Goal: Task Accomplishment & Management: Manage account settings

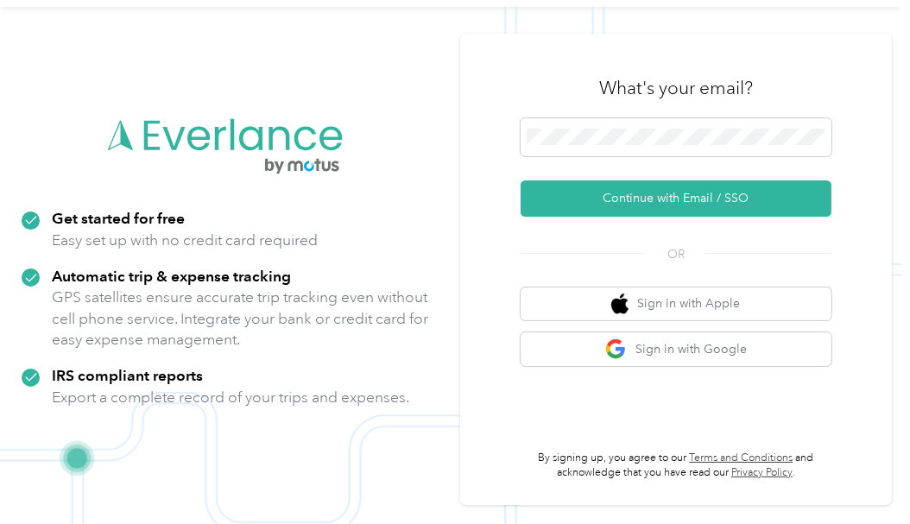
scroll to position [55, 0]
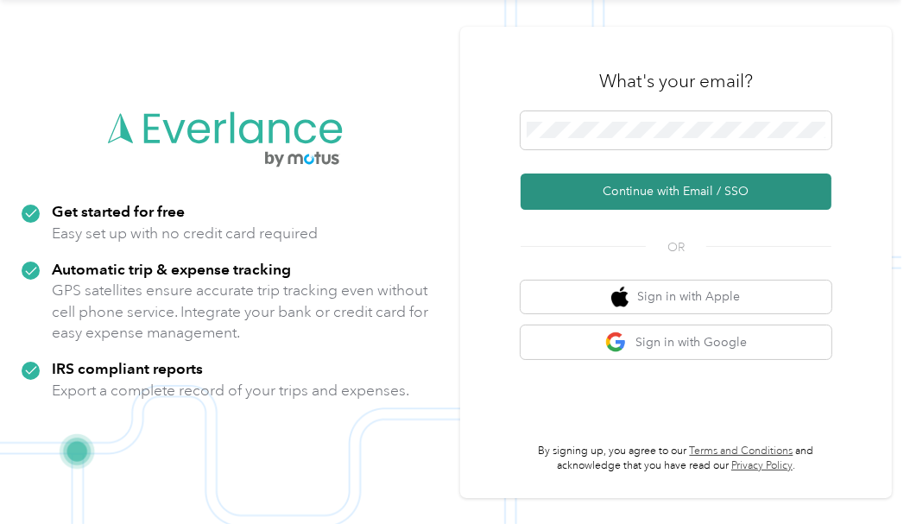
click at [604, 188] on button "Continue with Email / SSO" at bounding box center [676, 192] width 311 height 36
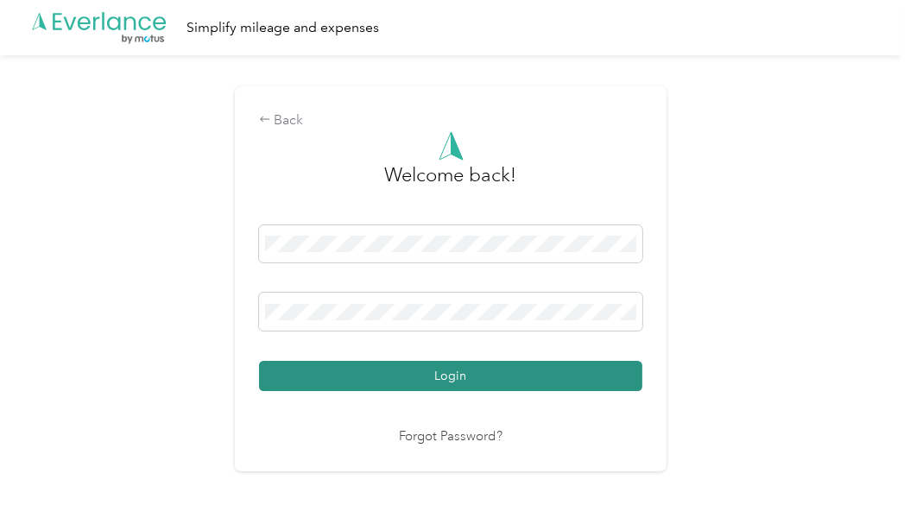
click at [478, 371] on button "Login" at bounding box center [450, 376] width 383 height 30
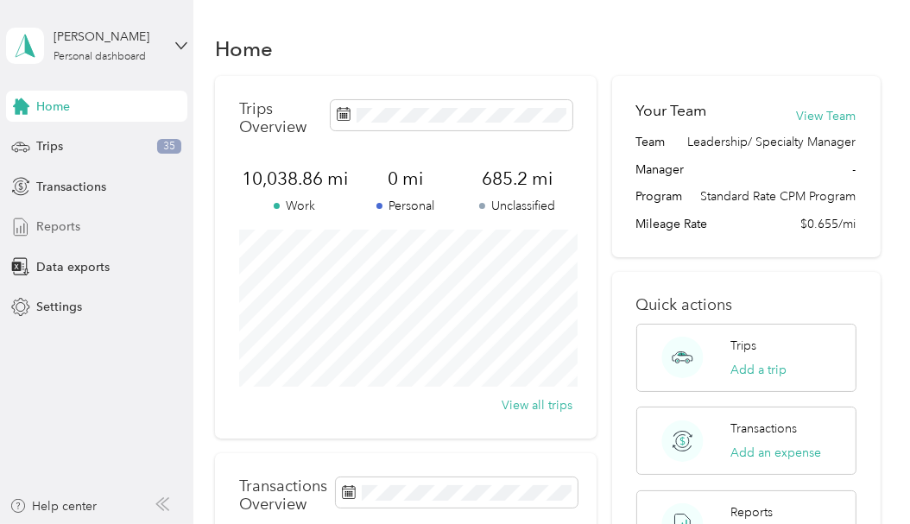
click at [85, 220] on div "Reports" at bounding box center [96, 227] width 181 height 31
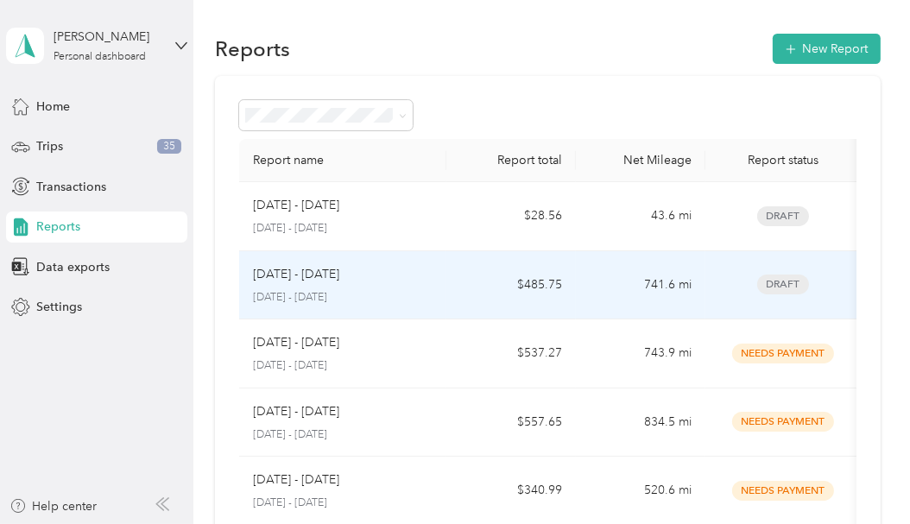
click at [393, 269] on div "[DATE] - [DATE]" at bounding box center [343, 274] width 180 height 19
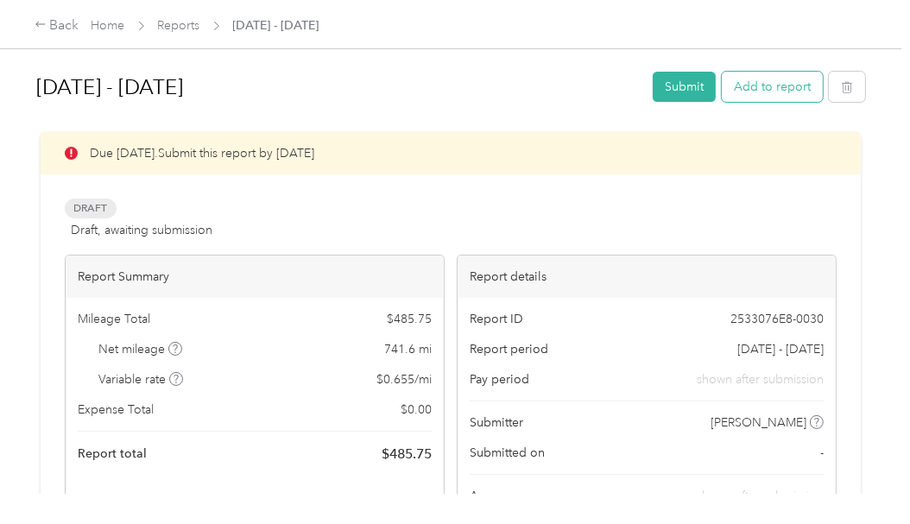
click at [794, 84] on button "Add to report" at bounding box center [772, 87] width 101 height 30
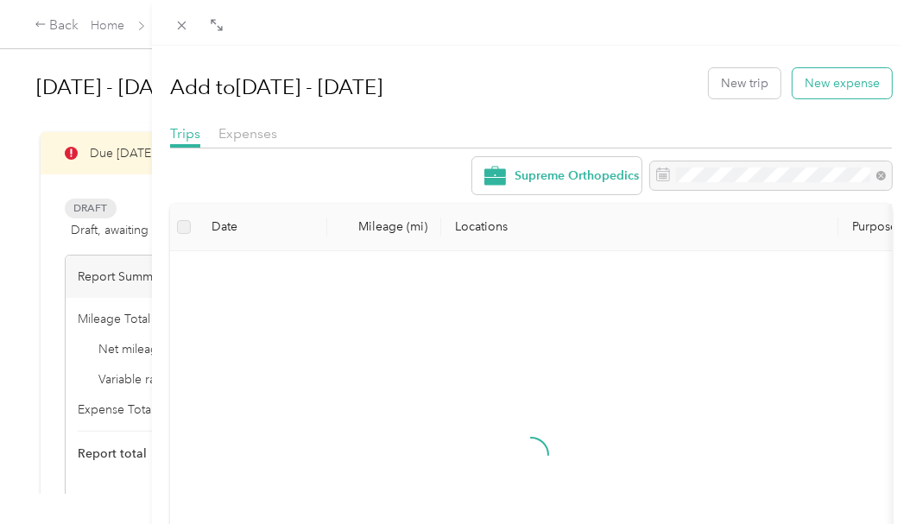
click at [835, 85] on button "New expense" at bounding box center [842, 83] width 99 height 30
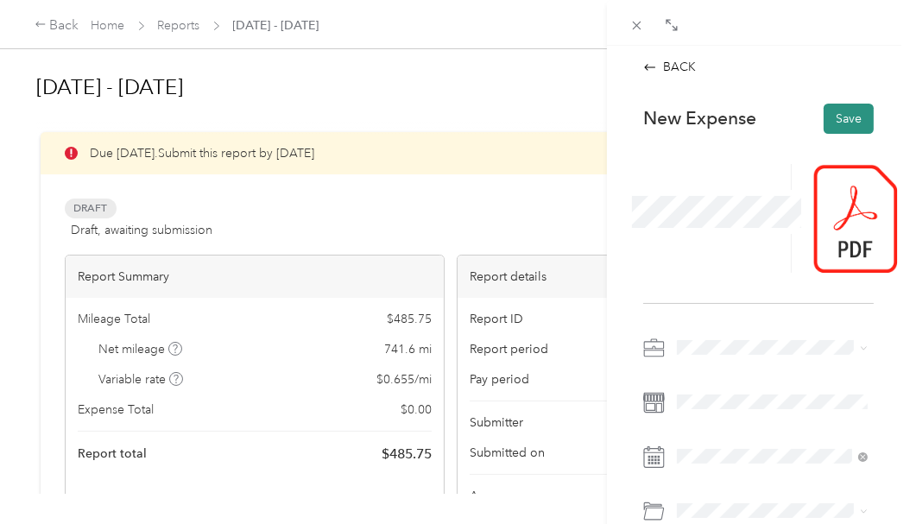
click at [844, 119] on button "Save" at bounding box center [849, 119] width 50 height 30
click at [847, 116] on button "Save" at bounding box center [849, 119] width 50 height 30
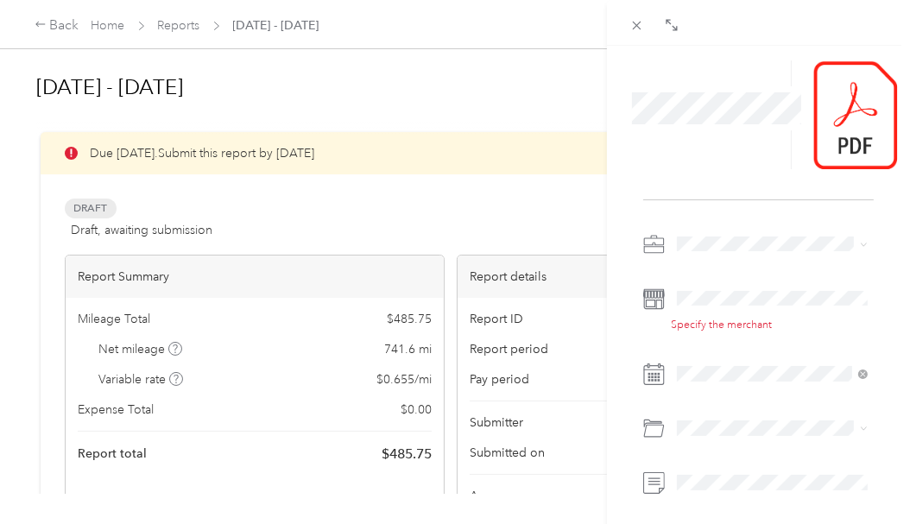
scroll to position [107, 0]
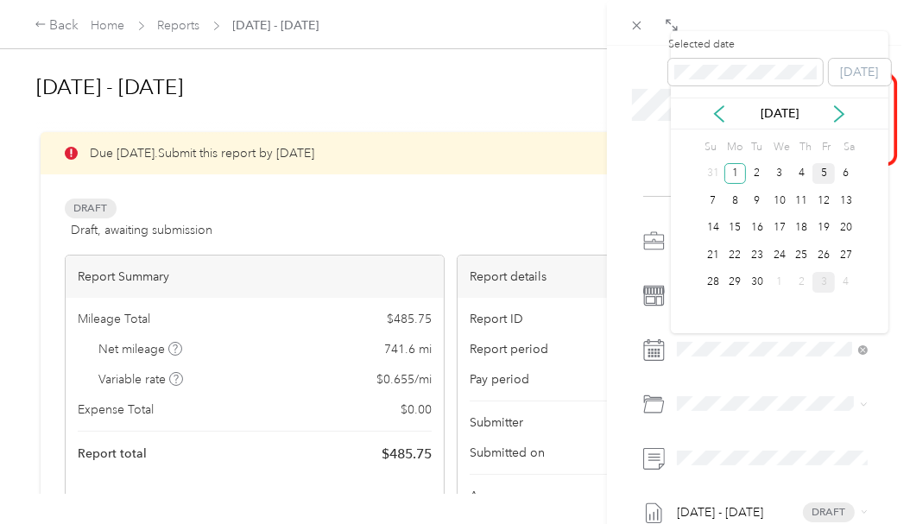
click at [820, 173] on div "5" at bounding box center [824, 174] width 22 height 22
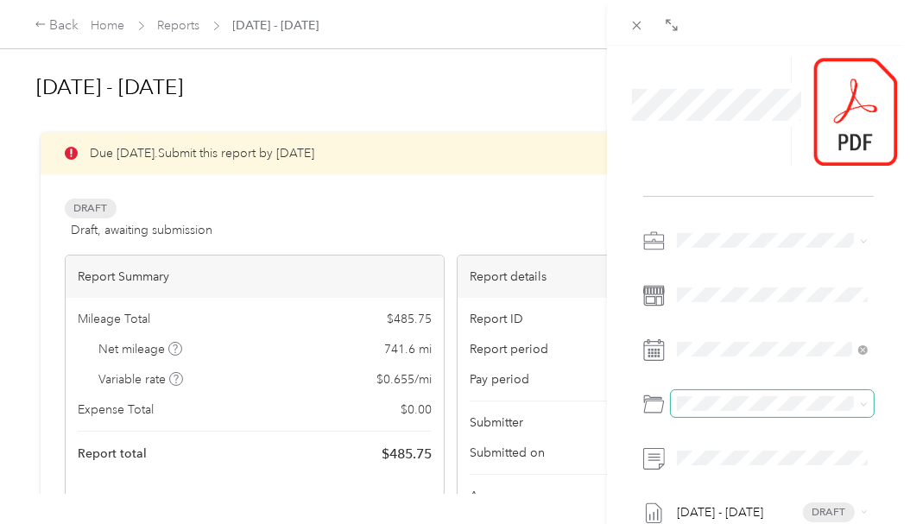
click at [761, 411] on span at bounding box center [772, 404] width 203 height 28
click at [770, 313] on li "Rep Scrubs" at bounding box center [772, 309] width 203 height 31
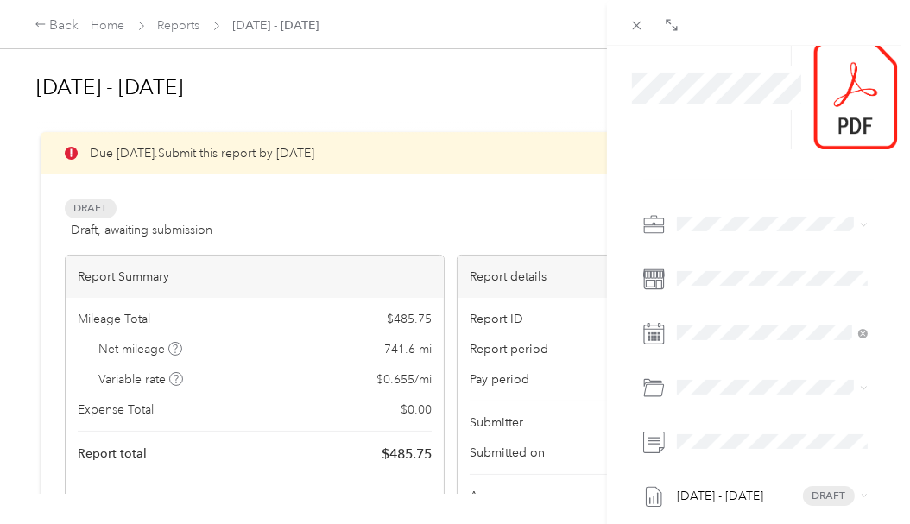
scroll to position [0, 0]
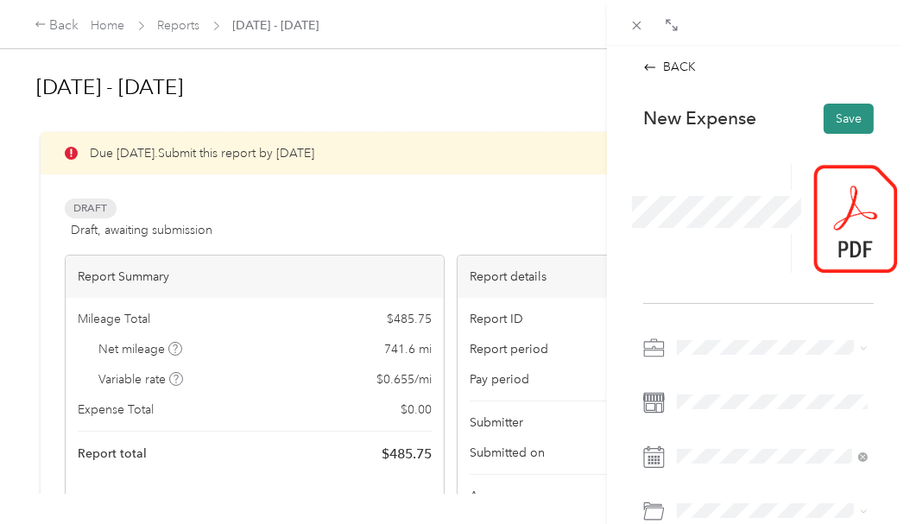
click at [860, 112] on button "Save" at bounding box center [849, 119] width 50 height 30
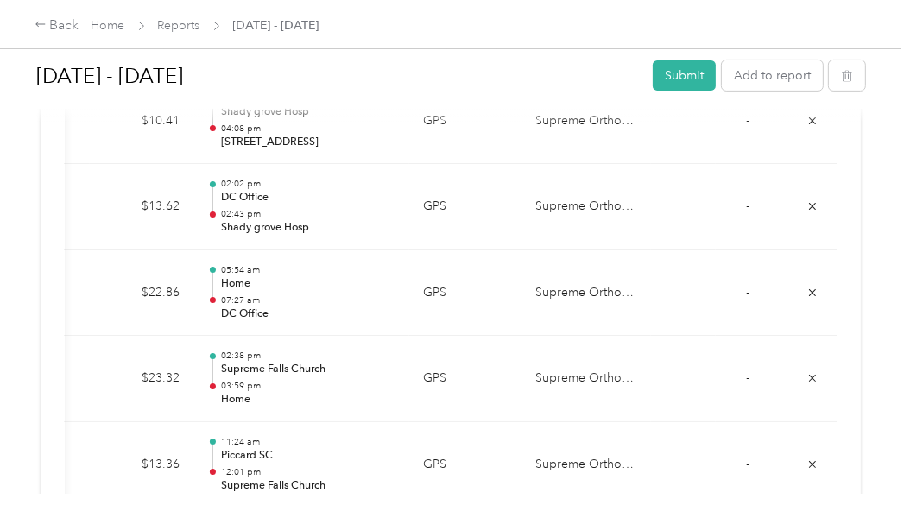
scroll to position [548, 0]
